Goal: Transaction & Acquisition: Purchase product/service

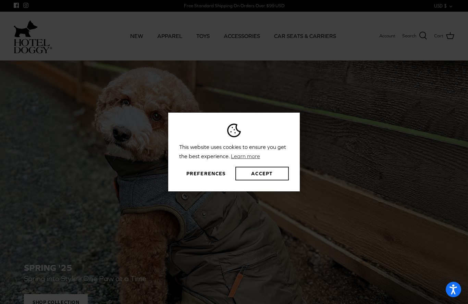
click at [273, 180] on button "Accept" at bounding box center [261, 174] width 53 height 14
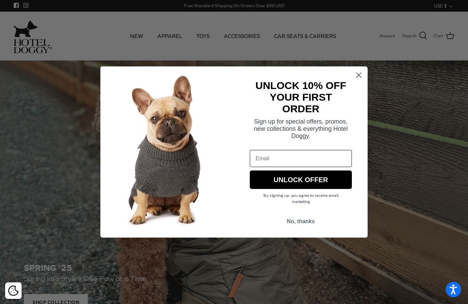
click at [356, 78] on circle "Close dialog" at bounding box center [358, 75] width 11 height 11
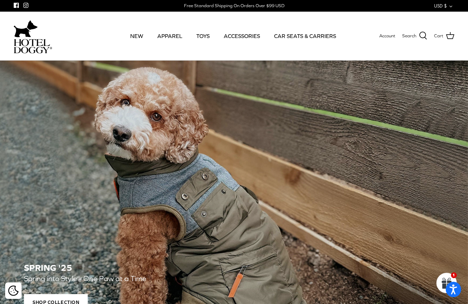
click at [139, 35] on link "NEW" at bounding box center [136, 35] width 25 height 23
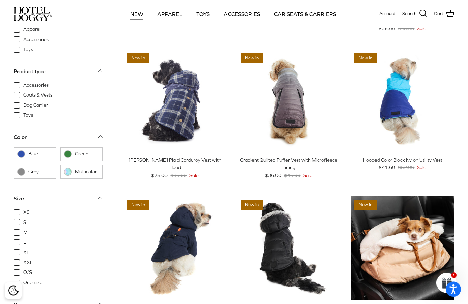
scroll to position [470, 0]
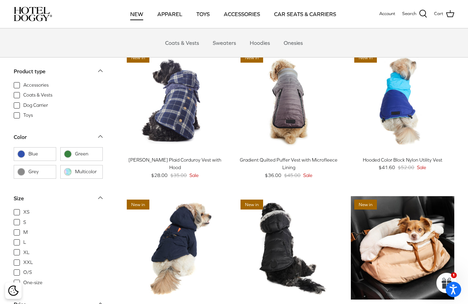
click at [299, 44] on link "Onesies" at bounding box center [293, 43] width 32 height 21
click at [228, 44] on link "Sweaters" at bounding box center [225, 43] width 36 height 21
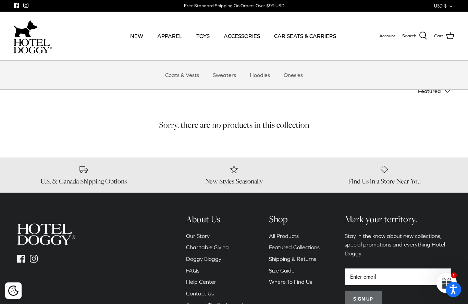
click at [265, 76] on link "Hoodies" at bounding box center [259, 75] width 33 height 21
click at [314, 38] on link "CAR SEATS & CARRIERS" at bounding box center [305, 35] width 74 height 23
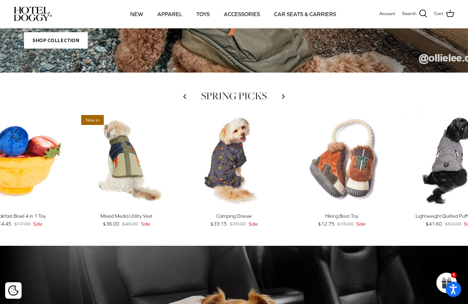
scroll to position [213, 0]
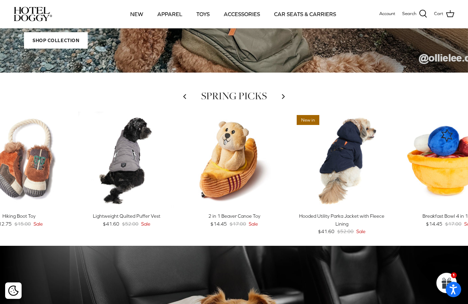
click at [354, 195] on link "Quick buy" at bounding box center [342, 198] width 90 height 14
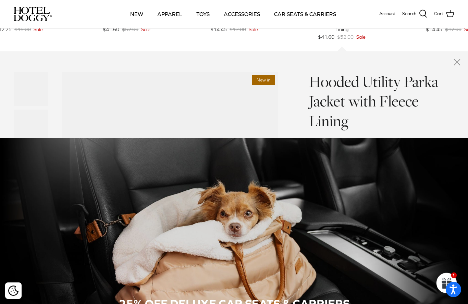
scroll to position [417, 0]
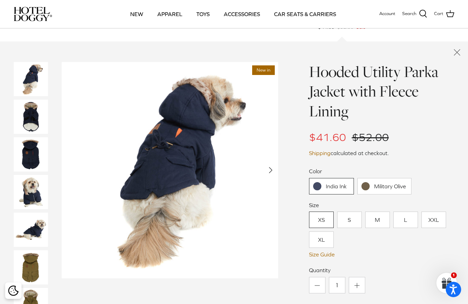
click at [392, 183] on link "Military Olive" at bounding box center [384, 186] width 54 height 16
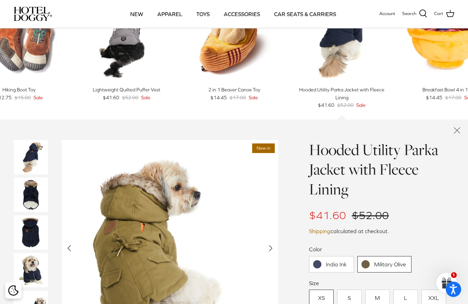
scroll to position [328, 0]
